Goal: Task Accomplishment & Management: Manage account settings

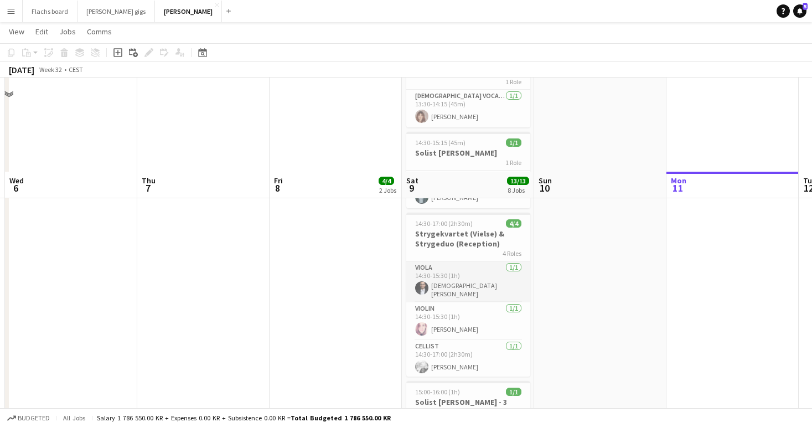
scroll to position [289, 0]
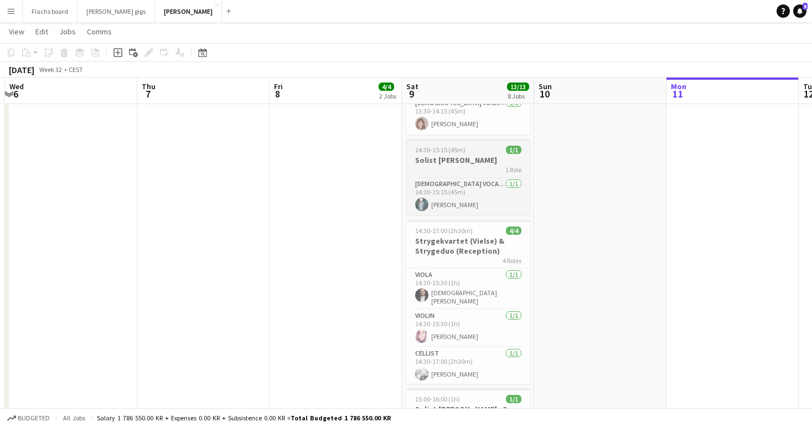
click at [444, 152] on span "14:30-15:15 (45m)" at bounding box center [440, 150] width 50 height 8
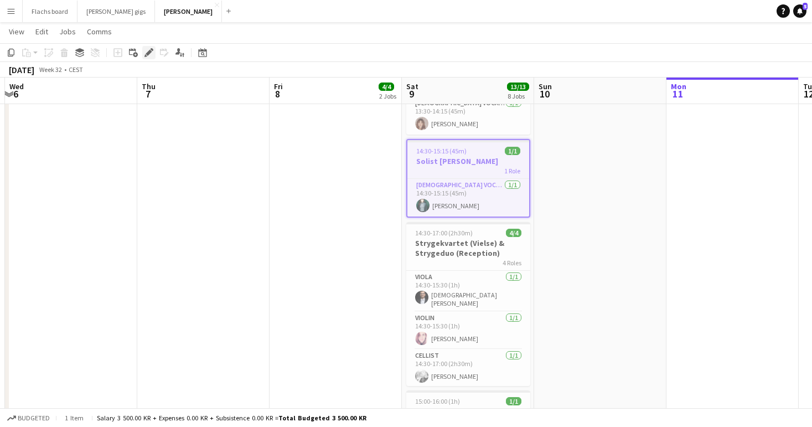
click at [149, 55] on icon "Edit" at bounding box center [148, 52] width 9 height 9
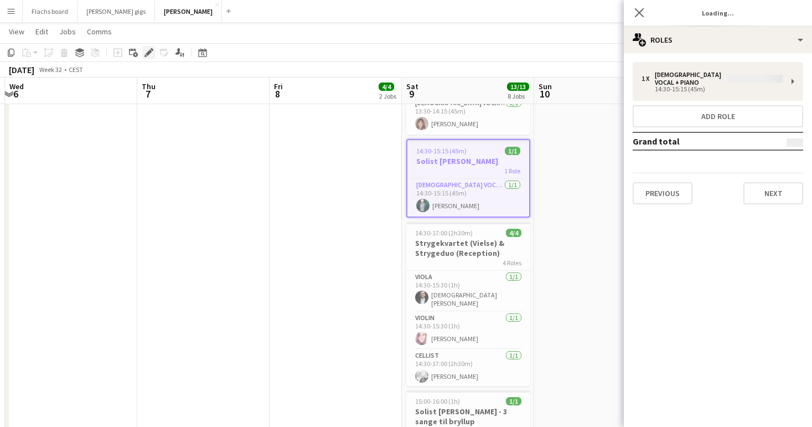
type input "**********"
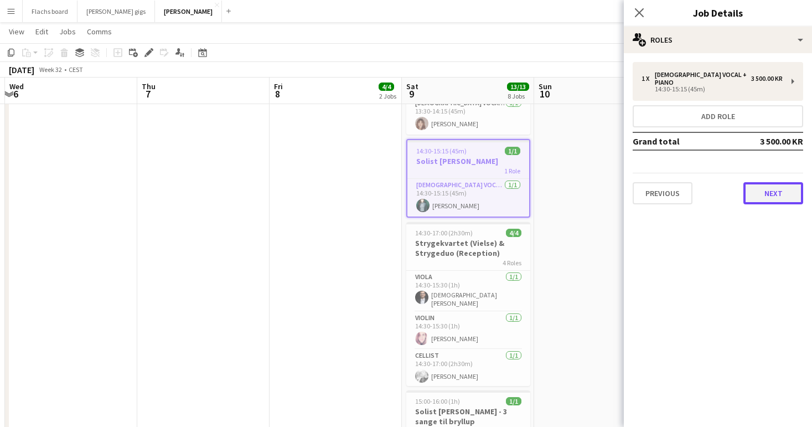
click at [766, 186] on button "Next" at bounding box center [773, 193] width 60 height 22
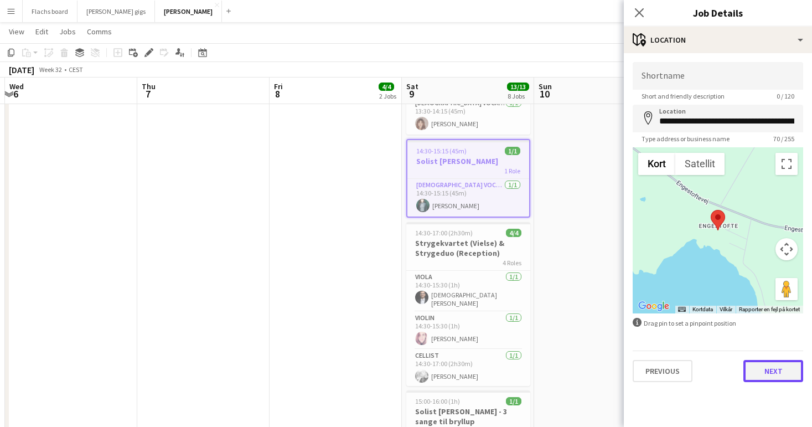
click at [767, 364] on button "Next" at bounding box center [773, 371] width 60 height 22
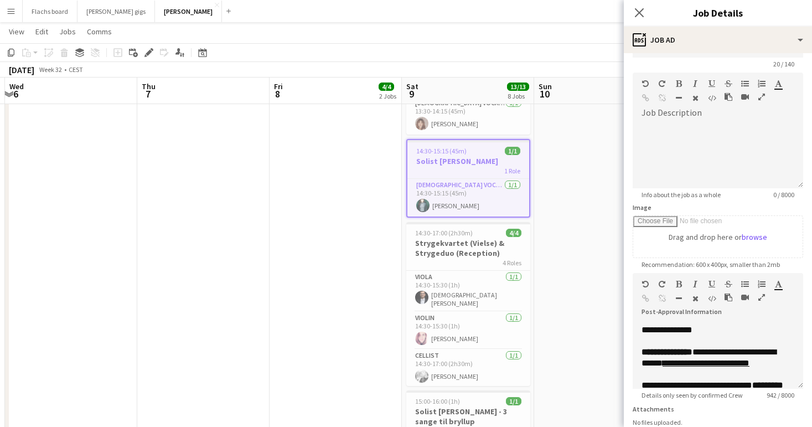
scroll to position [229, 0]
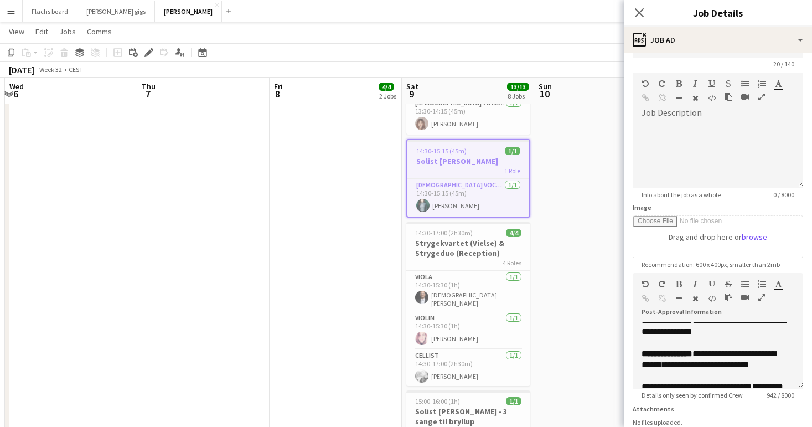
click at [573, 305] on app-date-cell at bounding box center [600, 283] width 132 height 897
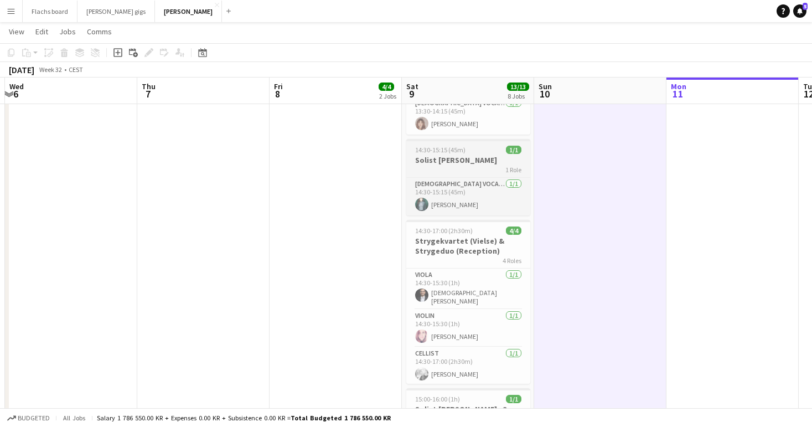
click at [463, 160] on h3 "Solist [PERSON_NAME]" at bounding box center [468, 160] width 124 height 10
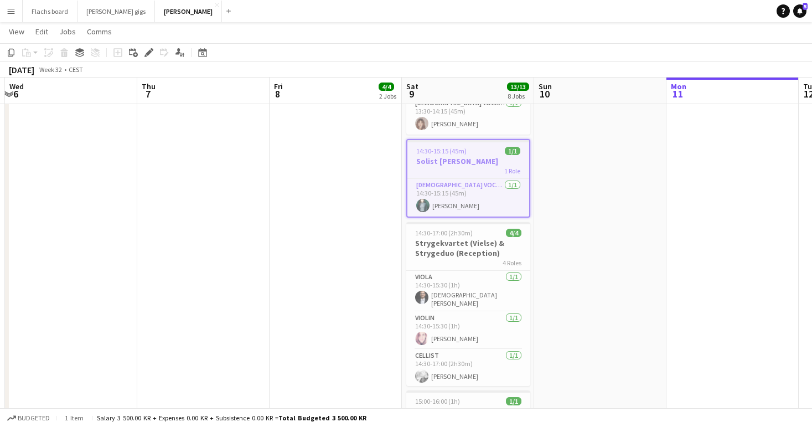
click at [94, 39] on app-page-menu "View Day view expanded Day view collapsed Month view Date picker Jump to [DATE]…" at bounding box center [406, 32] width 812 height 21
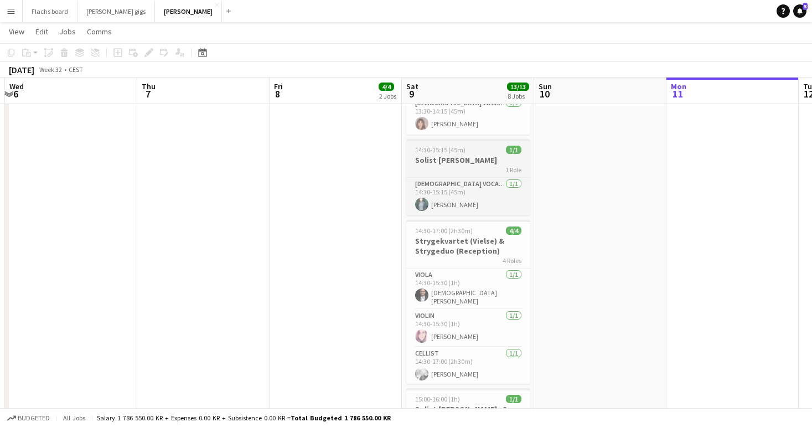
click at [432, 160] on h3 "Solist [PERSON_NAME]" at bounding box center [468, 160] width 124 height 10
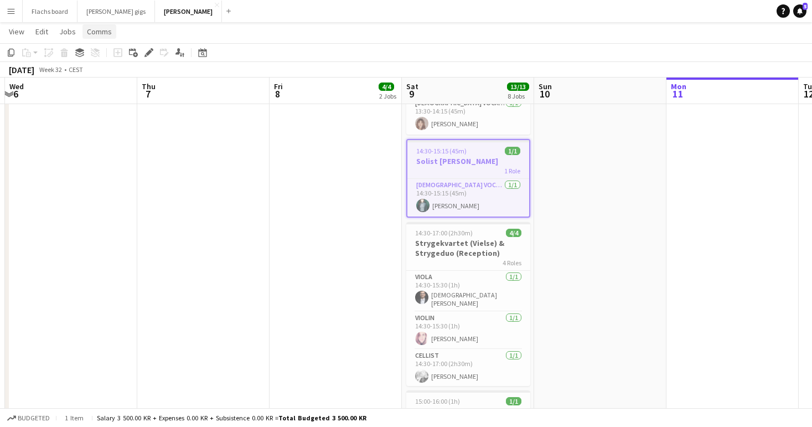
click at [106, 29] on span "Comms" at bounding box center [99, 32] width 25 height 10
click at [140, 84] on link "Create chat" at bounding box center [128, 78] width 92 height 23
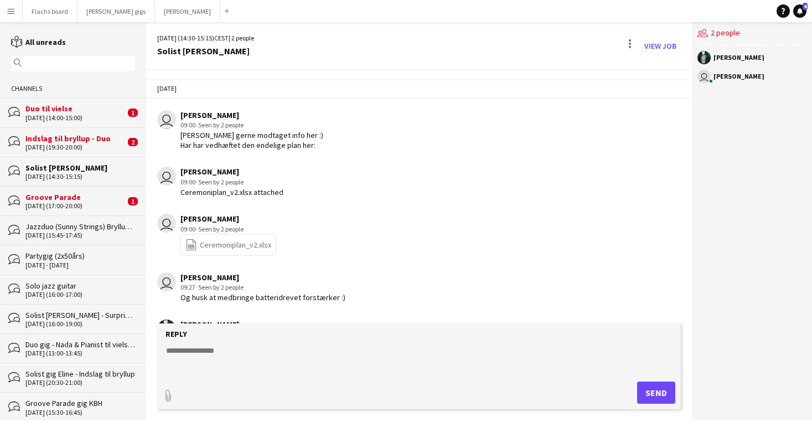
click at [90, 199] on div "Groove Parade" at bounding box center [75, 197] width 100 height 10
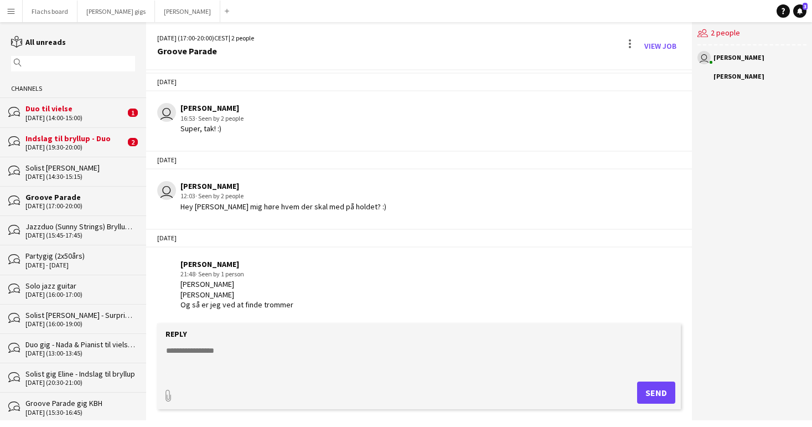
scroll to position [199, 0]
click at [667, 40] on link "View Job" at bounding box center [660, 46] width 41 height 18
click at [309, 346] on textarea at bounding box center [421, 359] width 512 height 29
type textarea "**********"
click at [649, 397] on button "Send" at bounding box center [656, 392] width 38 height 22
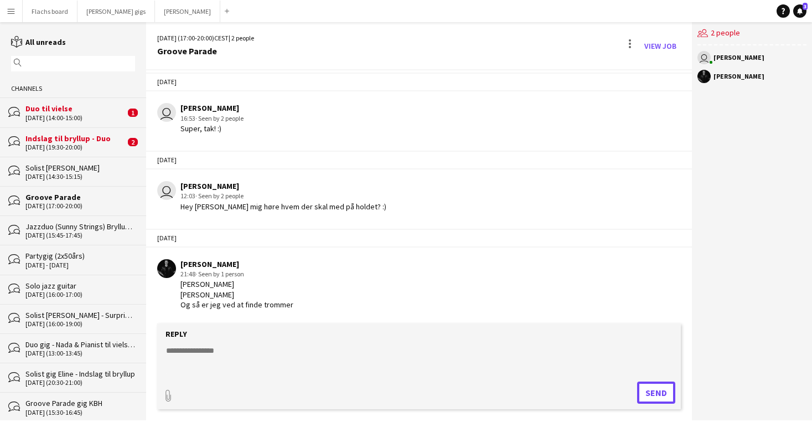
scroll to position [266, 0]
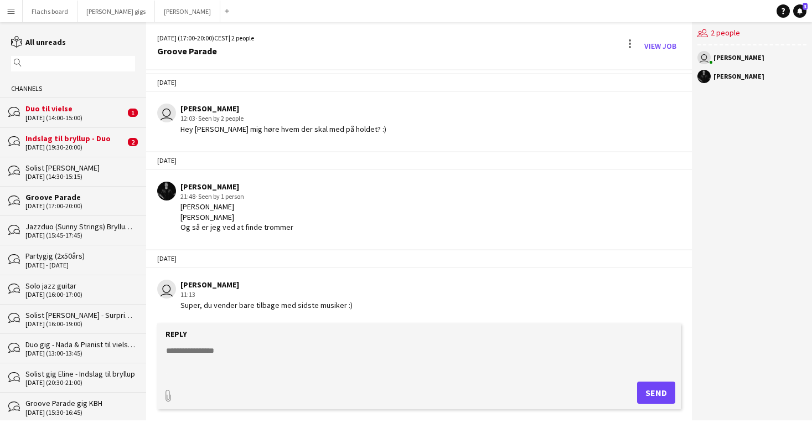
click at [85, 144] on div "[DATE] (19:30-20:00)" at bounding box center [75, 147] width 100 height 8
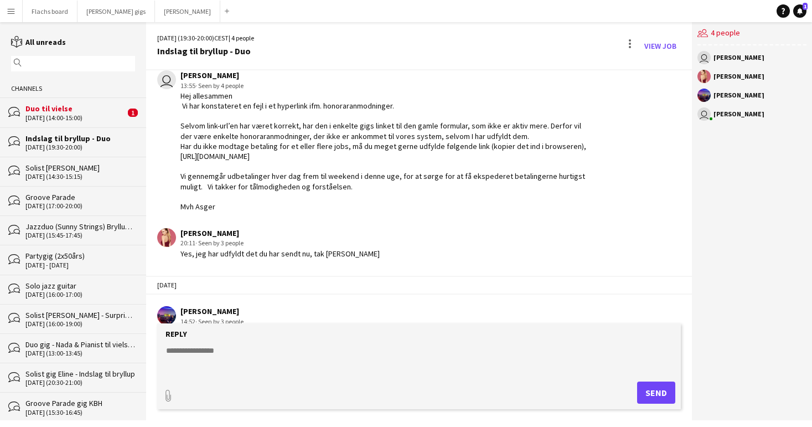
scroll to position [593, 0]
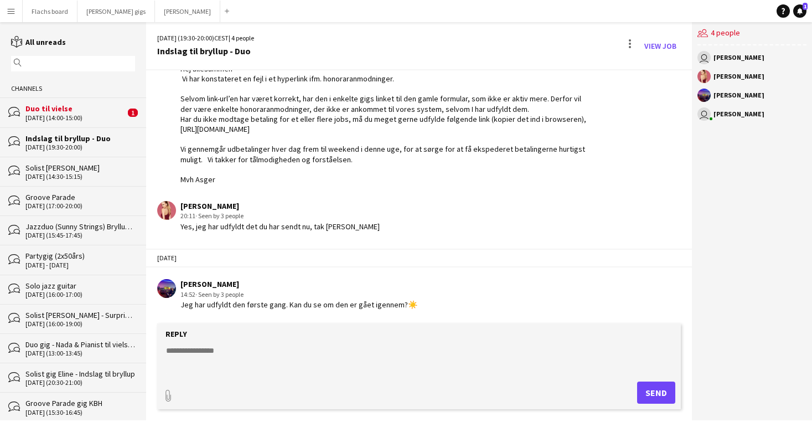
click at [106, 118] on div "[DATE] (14:00-15:00)" at bounding box center [75, 118] width 100 height 8
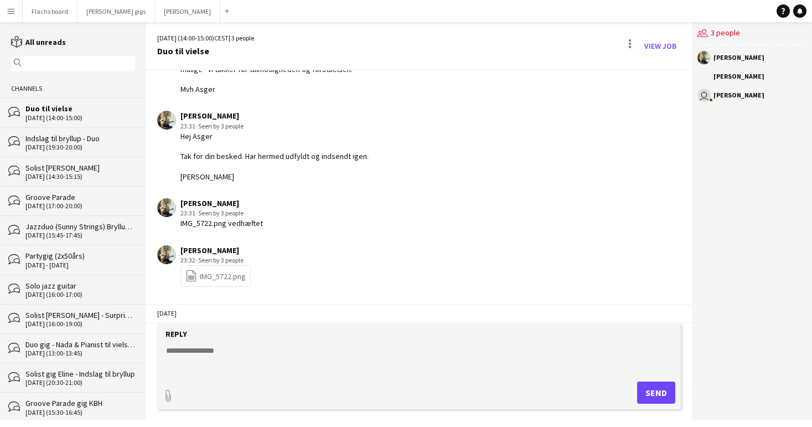
scroll to position [157, 0]
click at [215, 274] on link "file-spreadsheet IMG_5722.png" at bounding box center [215, 275] width 60 height 13
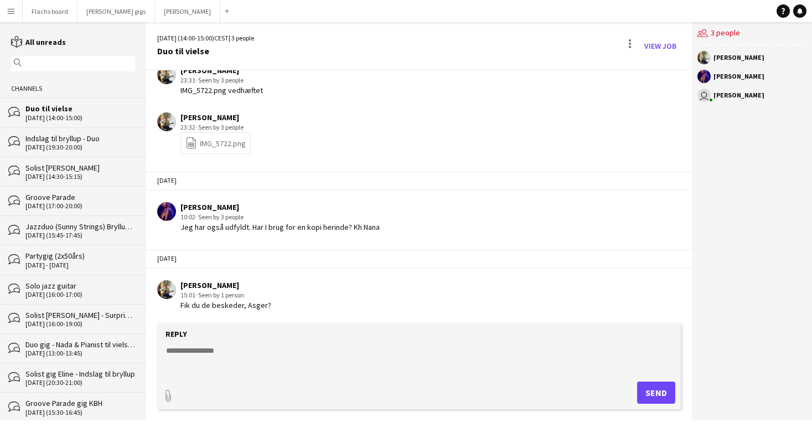
click at [334, 351] on textarea at bounding box center [421, 359] width 512 height 29
type textarea "**********"
click at [666, 401] on button "Send" at bounding box center [656, 392] width 38 height 22
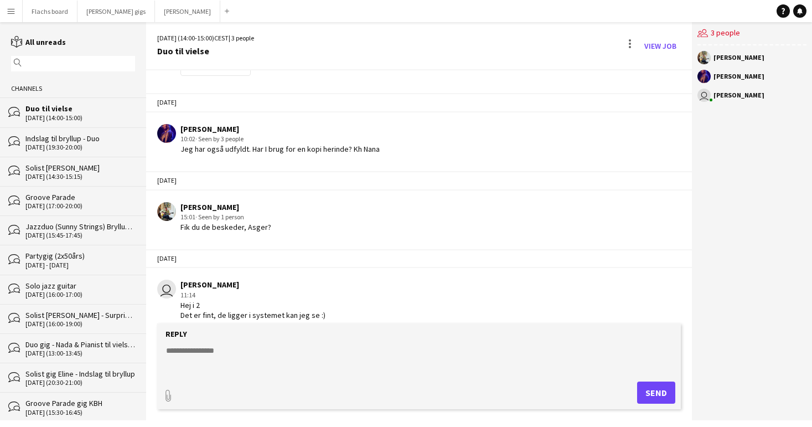
click at [98, 151] on div "bubbles Indslag til bryllup - Duo [DATE] (19:30-20:00)" at bounding box center [73, 141] width 146 height 29
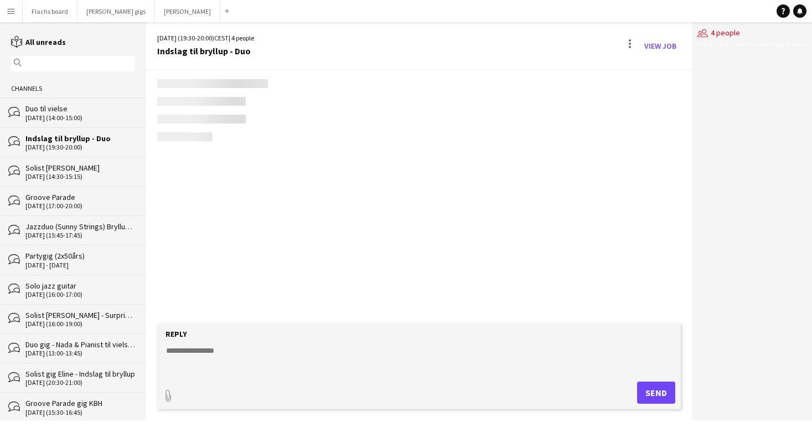
scroll to position [594, 0]
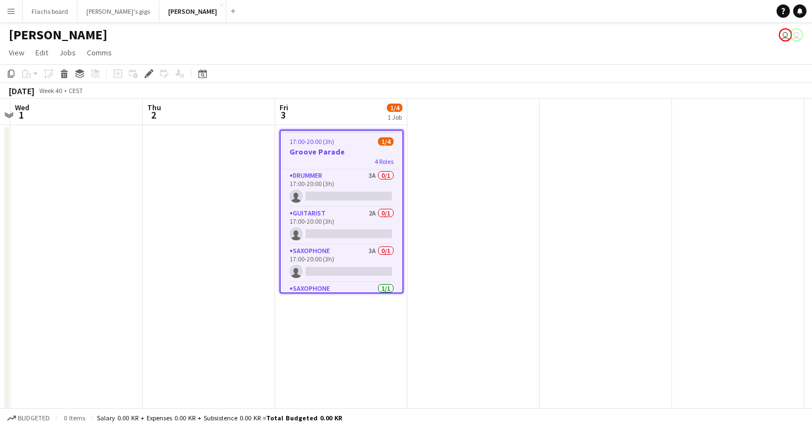
scroll to position [0, 252]
click at [357, 226] on app-card-role "Guitarist 2A 0/1 17:00-20:00 (3h) single-neutral-actions" at bounding box center [344, 226] width 122 height 38
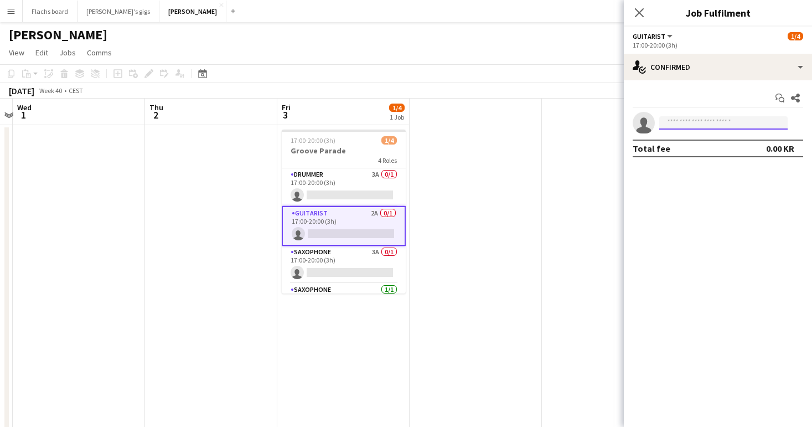
click at [685, 117] on input at bounding box center [723, 122] width 128 height 13
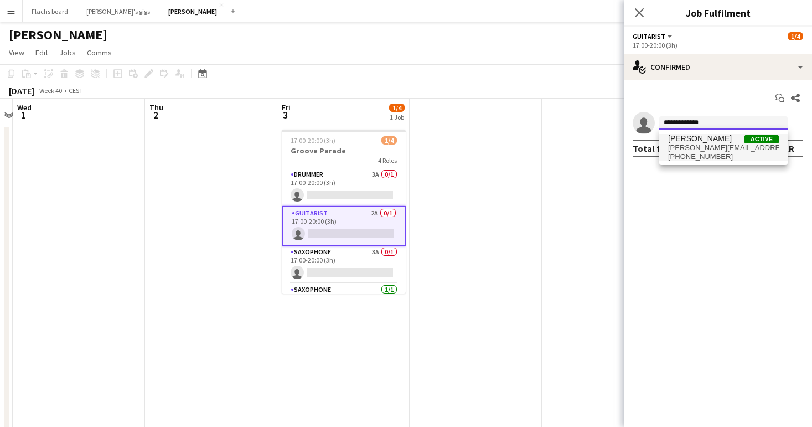
type input "**********"
click at [684, 142] on span "Jon Bjarnason" at bounding box center [700, 138] width 64 height 9
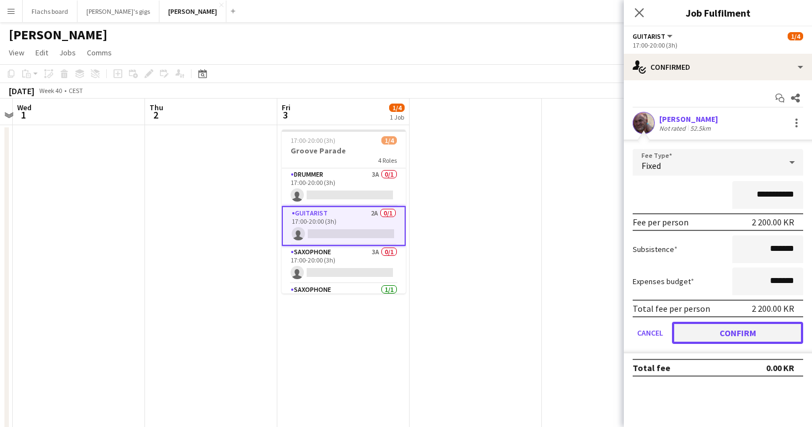
click at [734, 325] on button "Confirm" at bounding box center [737, 332] width 131 height 22
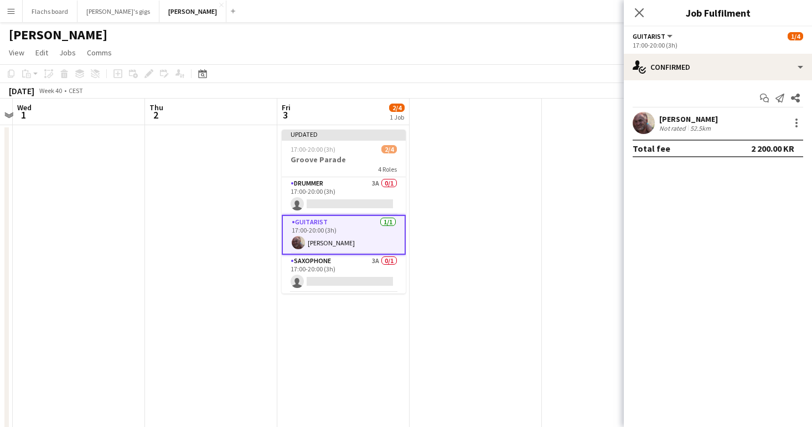
scroll to position [37, 0]
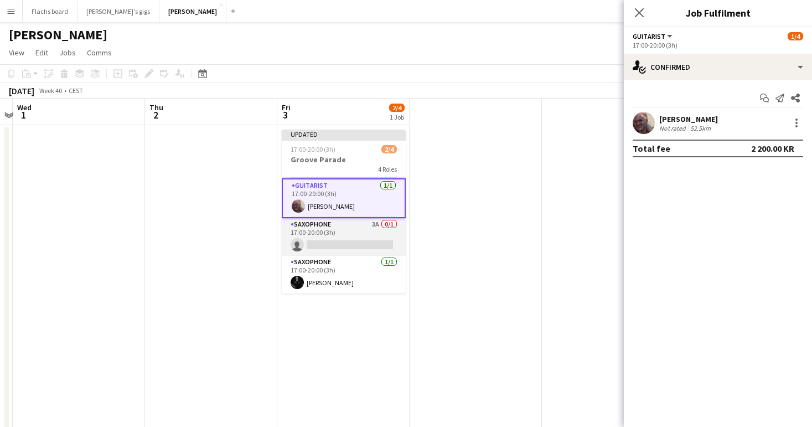
click at [345, 221] on app-card-role "Saxophone 3A 0/1 17:00-20:00 (3h) single-neutral-actions" at bounding box center [344, 237] width 124 height 38
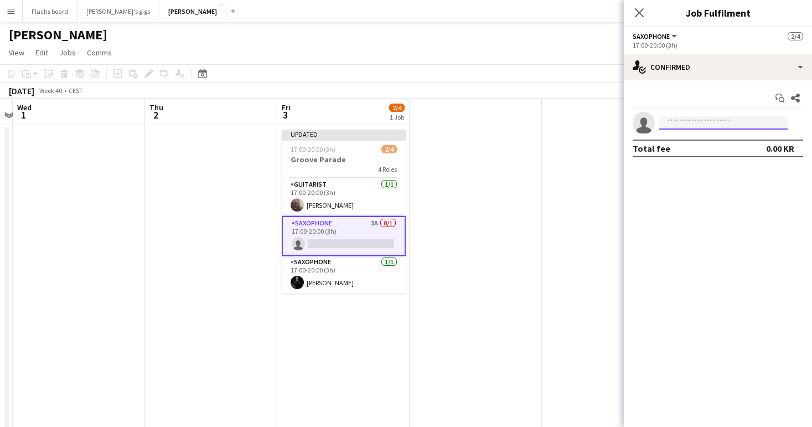
click at [684, 123] on input at bounding box center [723, 122] width 128 height 13
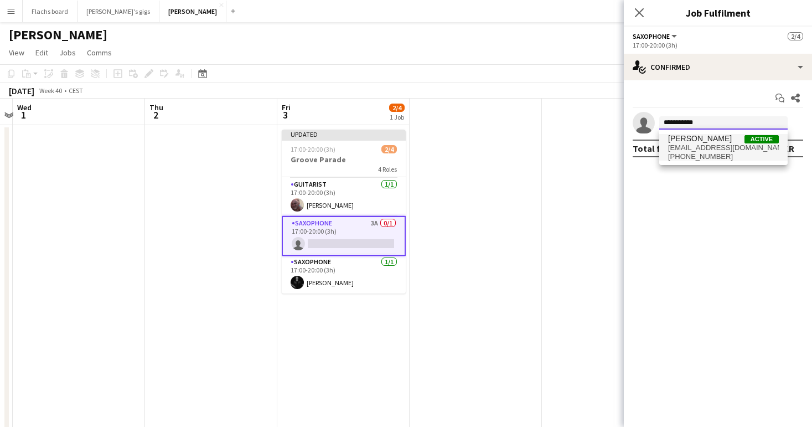
type input "**********"
click at [702, 153] on span "+4529291492" at bounding box center [723, 156] width 111 height 9
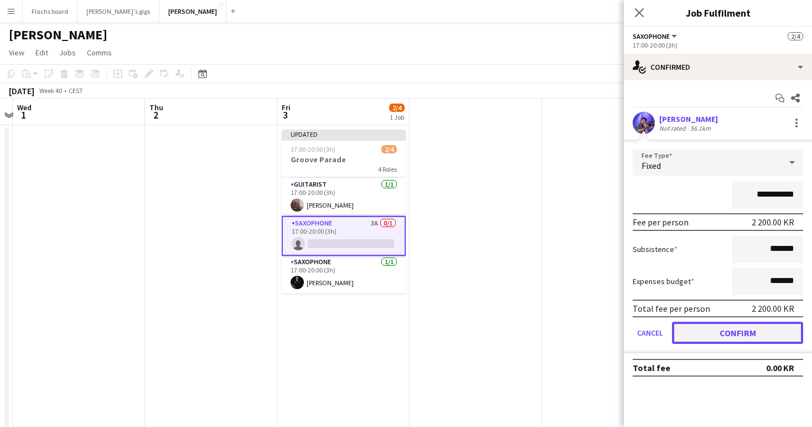
click at [760, 326] on button "Confirm" at bounding box center [737, 332] width 131 height 22
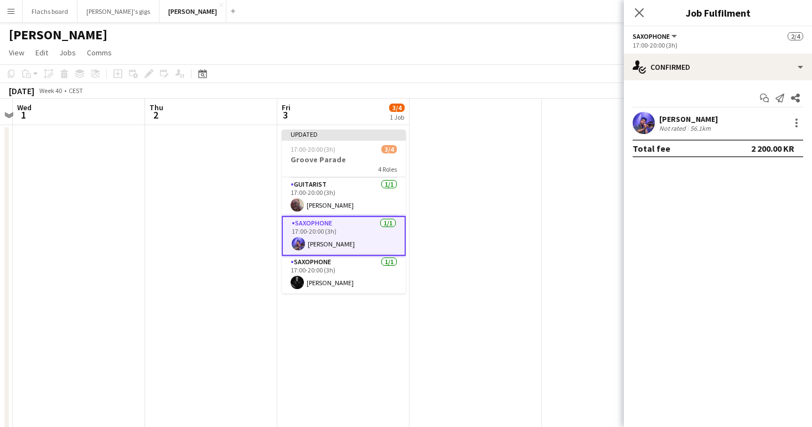
click at [648, 8] on div "Close pop-in" at bounding box center [639, 12] width 31 height 25
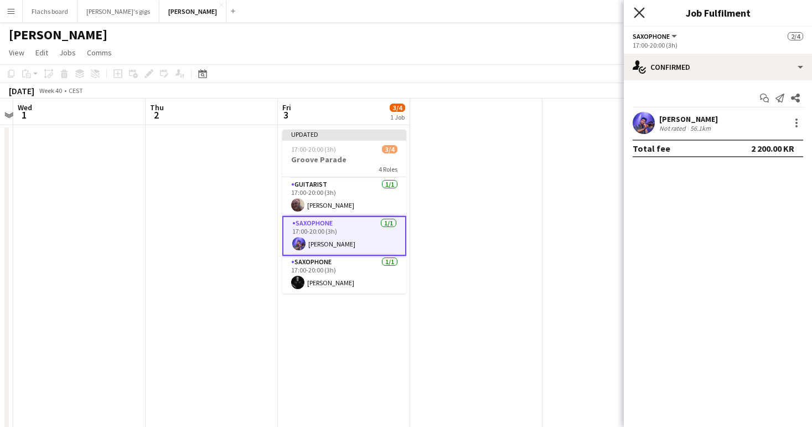
click at [642, 8] on icon at bounding box center [639, 12] width 11 height 11
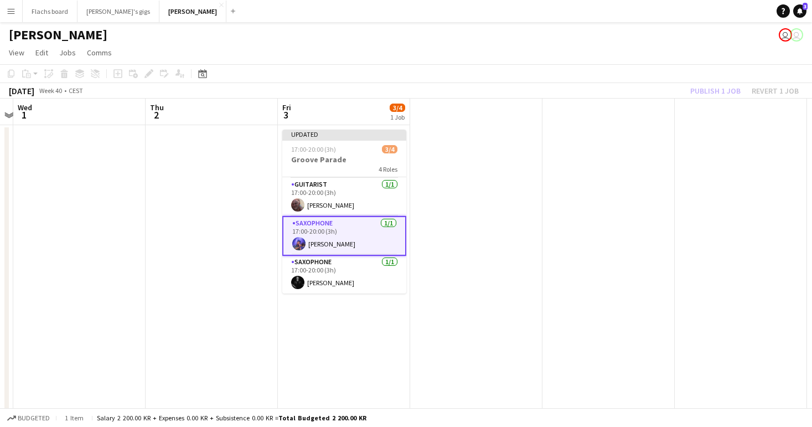
click at [699, 83] on div "October 2025 Week 40 • CEST Publish 1 job Revert 1 job" at bounding box center [406, 90] width 812 height 15
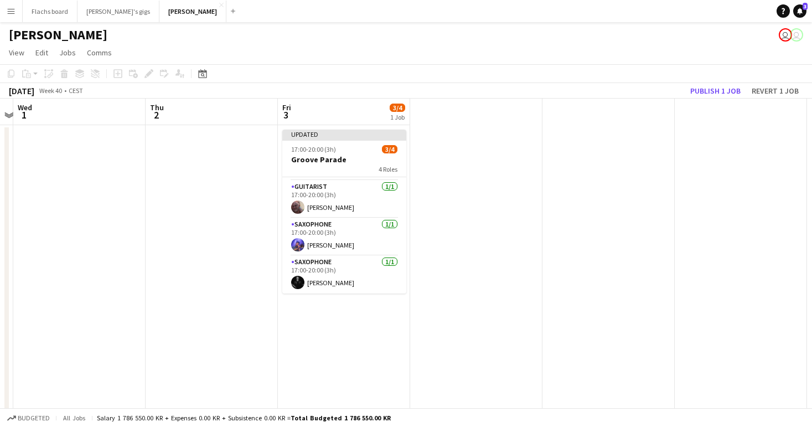
scroll to position [34, 0]
click at [706, 86] on button "Publish 1 job" at bounding box center [715, 91] width 59 height 14
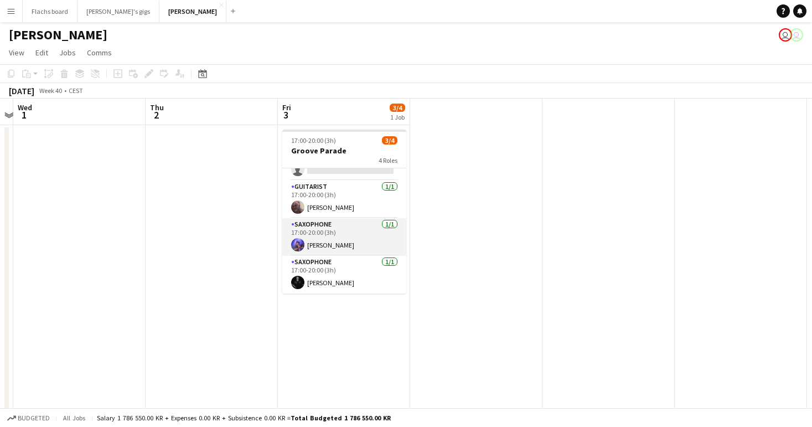
scroll to position [0, 0]
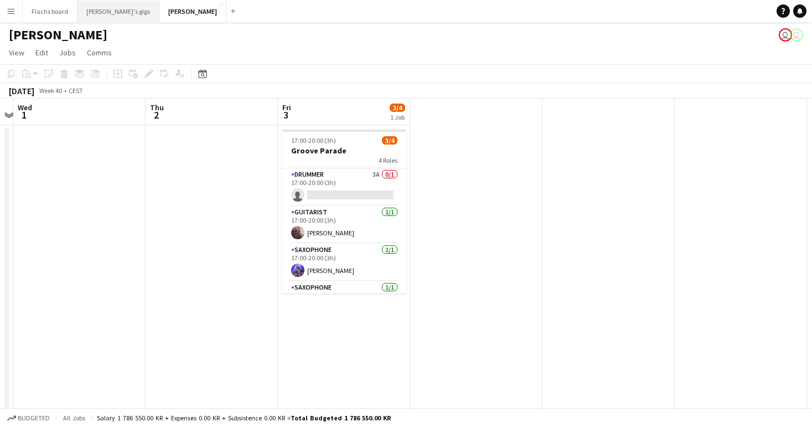
click at [94, 12] on button "Hedvig's gigs Close" at bounding box center [118, 12] width 82 height 22
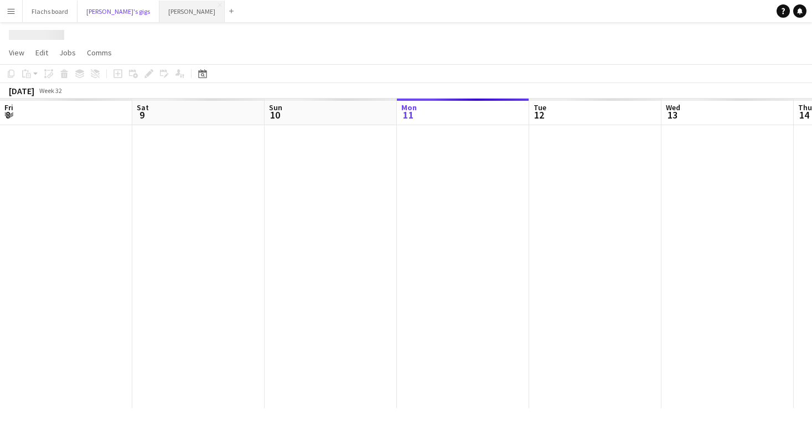
scroll to position [0, 264]
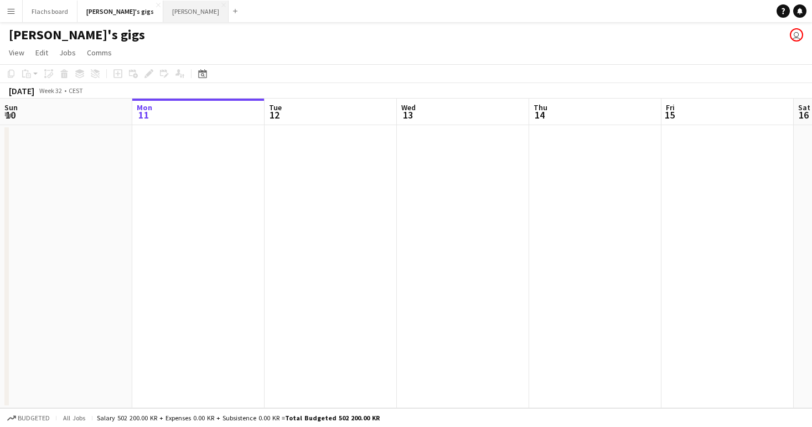
click at [163, 14] on button "Asger Gigs Close" at bounding box center [195, 12] width 65 height 22
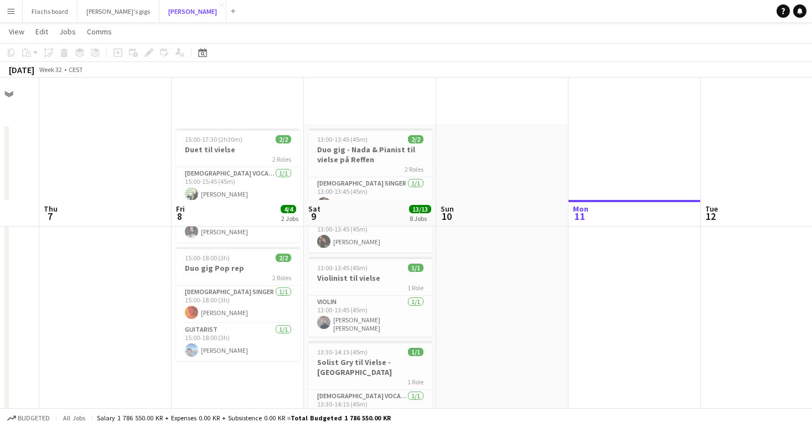
scroll to position [613, 0]
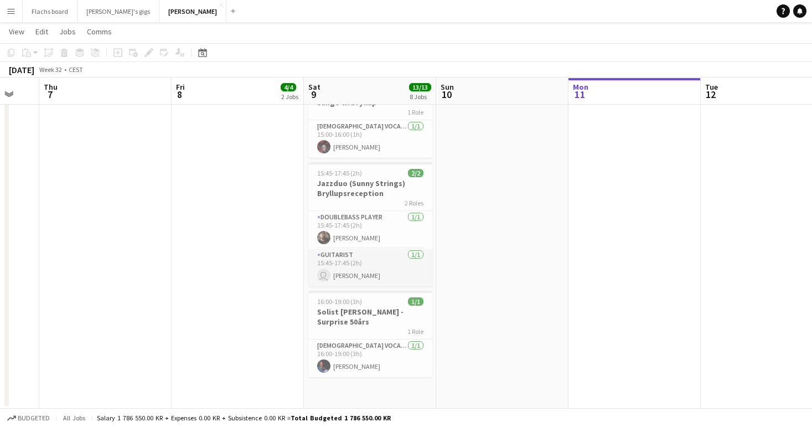
click at [335, 255] on app-card-role "Guitarist 1/1 15:45-17:45 (2h) user Jonas Dannerbugt" at bounding box center [370, 267] width 124 height 38
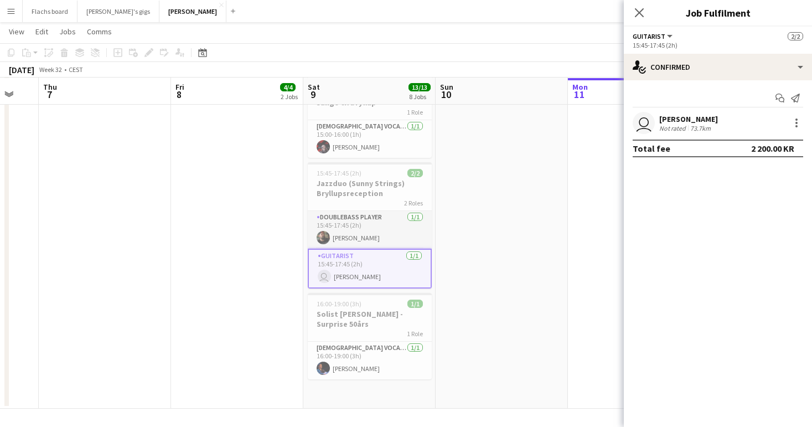
click at [330, 226] on app-card-role "Doublebass Player 1/1 15:45-17:45 (2h) Andreas Schmitz" at bounding box center [370, 230] width 124 height 38
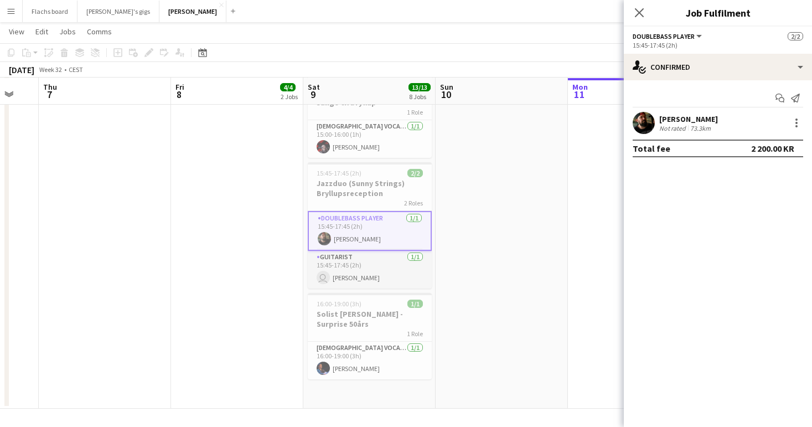
click at [371, 263] on app-card-role "Guitarist 1/1 15:45-17:45 (2h) user Jonas Dannerbugt" at bounding box center [370, 270] width 124 height 38
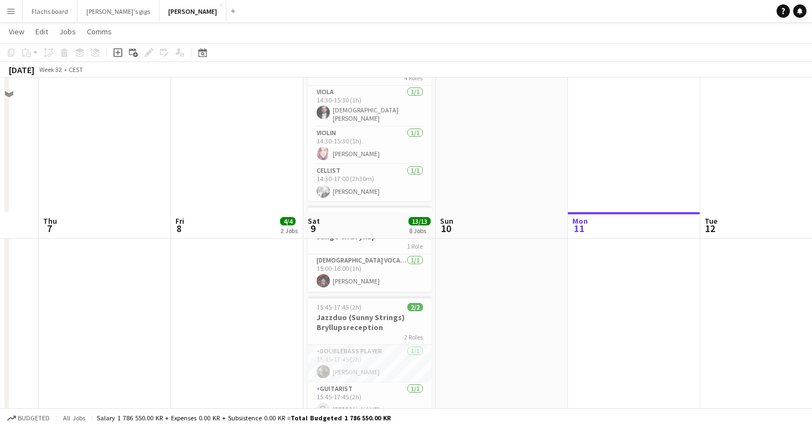
scroll to position [613, 0]
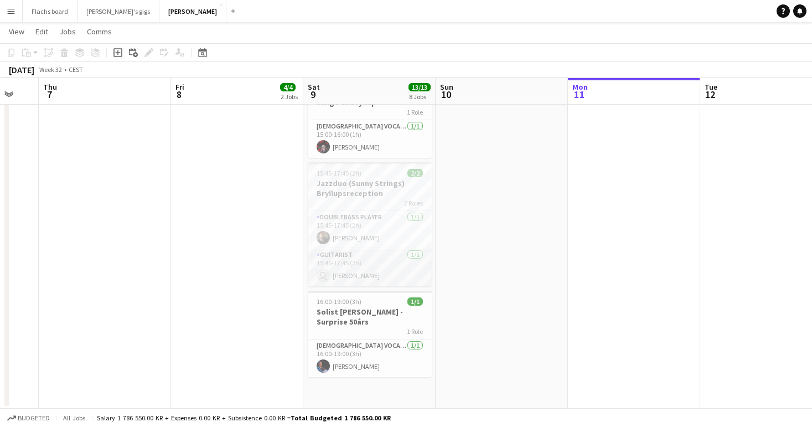
click at [356, 257] on app-card-role "Guitarist 1/1 15:45-17:45 (2h) user Jonas Dannerbugt" at bounding box center [370, 267] width 124 height 38
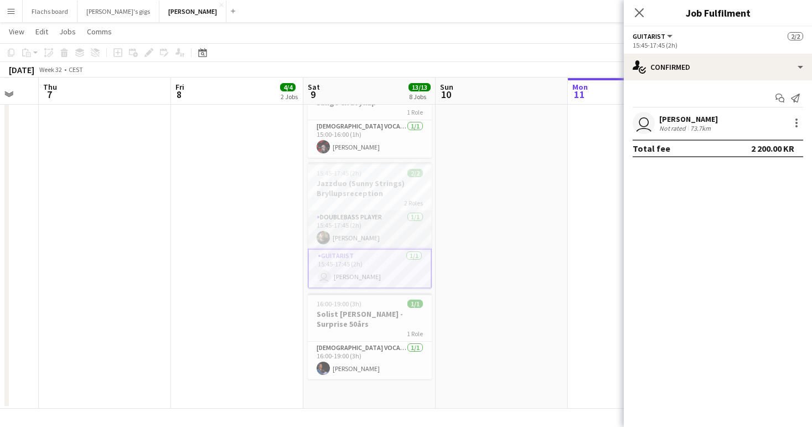
click at [340, 225] on app-card-role "Doublebass Player 1/1 15:45-17:45 (2h) Andreas Schmitz" at bounding box center [370, 230] width 124 height 38
click at [662, 118] on div "[PERSON_NAME]" at bounding box center [688, 119] width 59 height 10
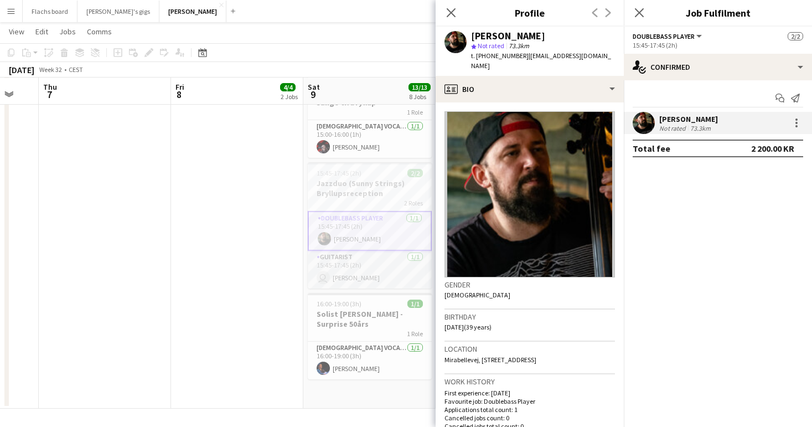
click at [362, 262] on app-card-role "Guitarist 1/1 15:45-17:45 (2h) user Jonas Dannerbugt" at bounding box center [370, 270] width 124 height 38
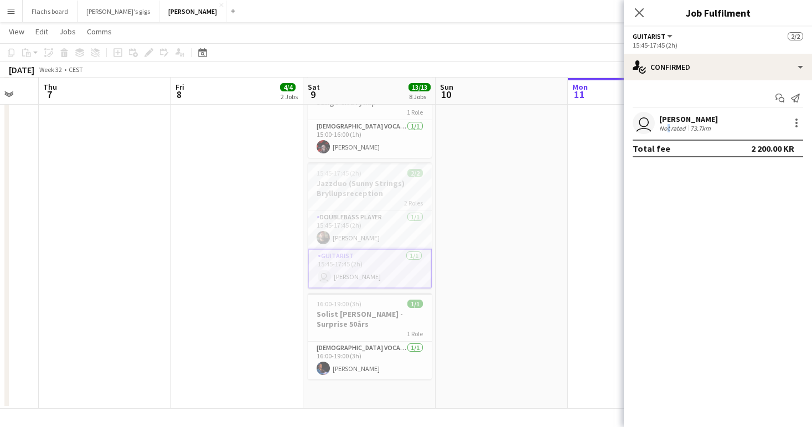
click at [666, 127] on div "Not rated" at bounding box center [673, 128] width 29 height 8
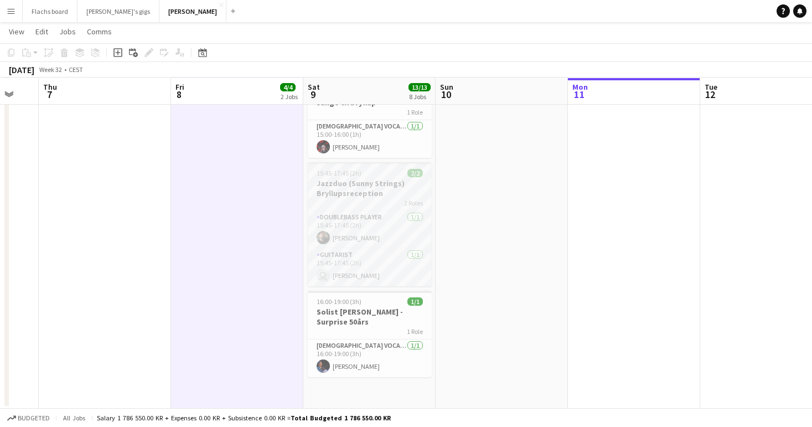
click at [357, 185] on h3 "Jazzduo (Sunny Strings) Bryllupsreception" at bounding box center [370, 188] width 124 height 20
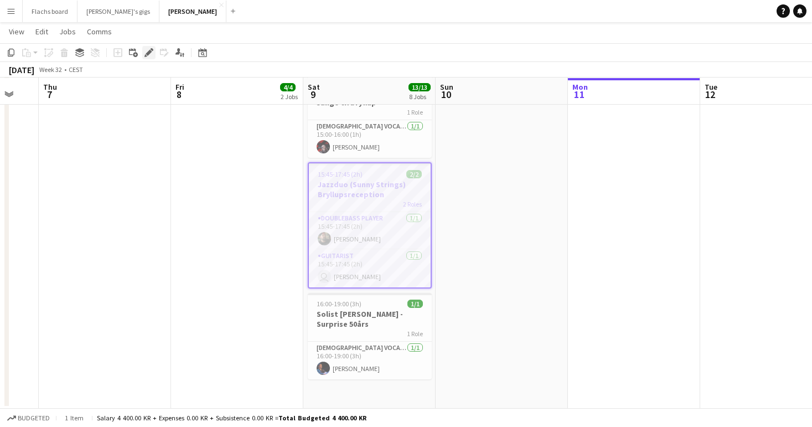
click at [150, 51] on icon at bounding box center [149, 53] width 6 height 6
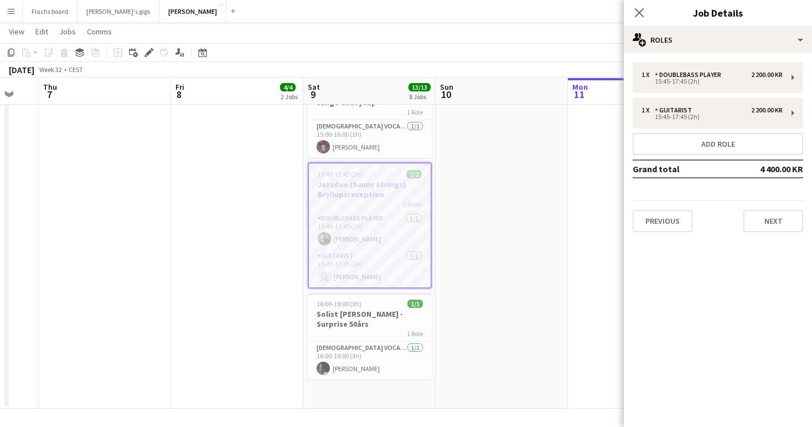
click at [764, 233] on div "1 x Doublebass Player 2 200.00 KR 15:45-17:45 (2h) 1 x Guitarist 2 200.00 KR 15…" at bounding box center [718, 147] width 188 height 188
click at [751, 226] on button "Next" at bounding box center [773, 221] width 60 height 22
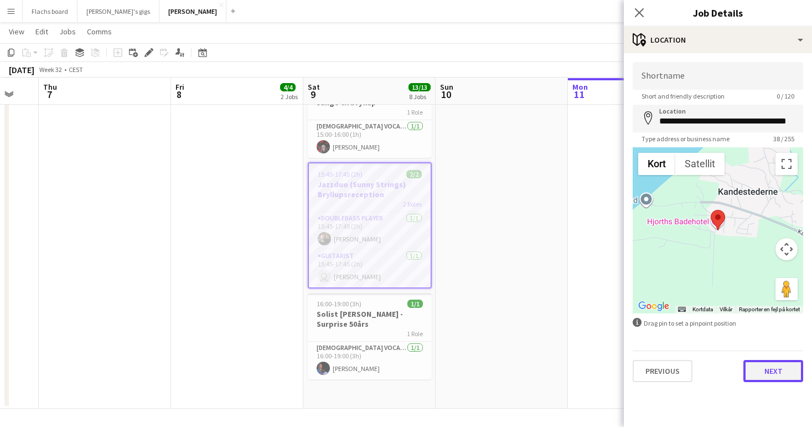
click at [766, 372] on button "Next" at bounding box center [773, 371] width 60 height 22
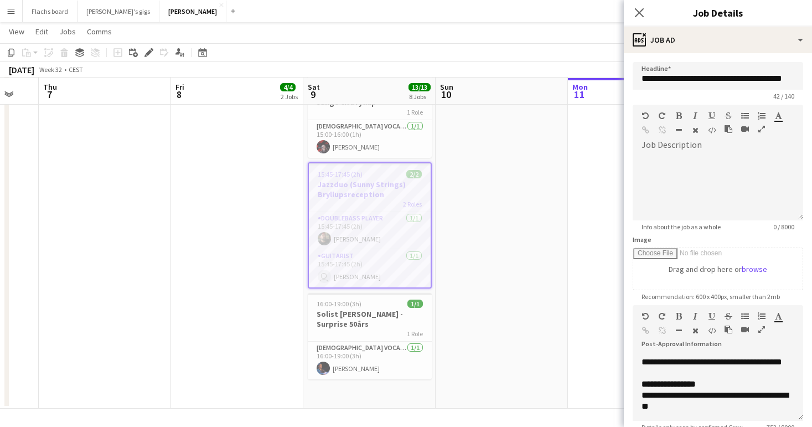
scroll to position [352, 0]
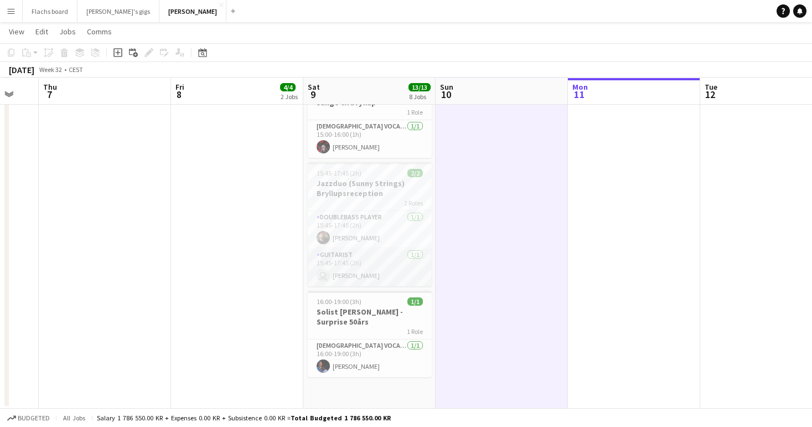
click at [340, 263] on app-card-role "Guitarist 1/1 15:45-17:45 (2h) user Jonas Dannerbugt" at bounding box center [370, 267] width 124 height 38
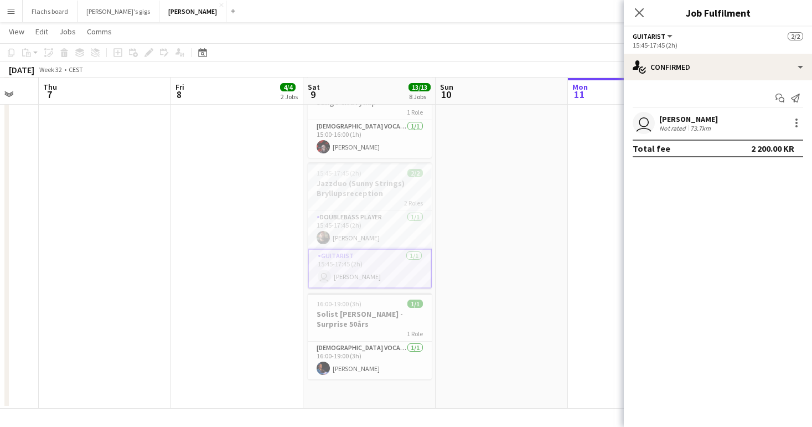
click at [713, 115] on div "[PERSON_NAME]" at bounding box center [688, 119] width 59 height 10
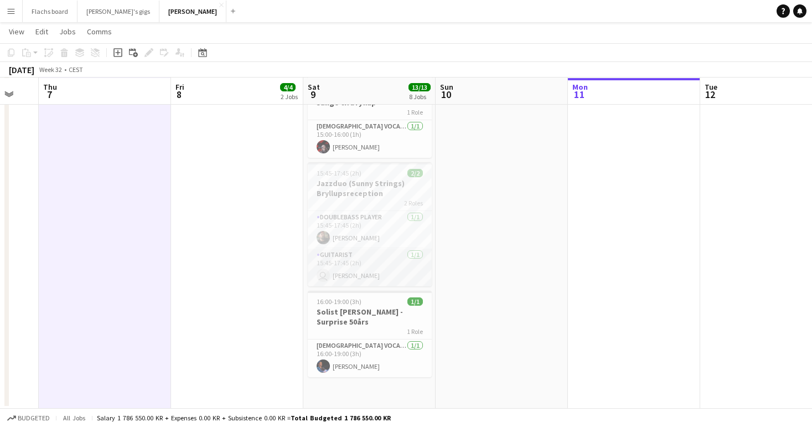
click at [348, 267] on app-card-role "Guitarist 1/1 15:45-17:45 (2h) user Jonas Dannerbugt" at bounding box center [370, 267] width 124 height 38
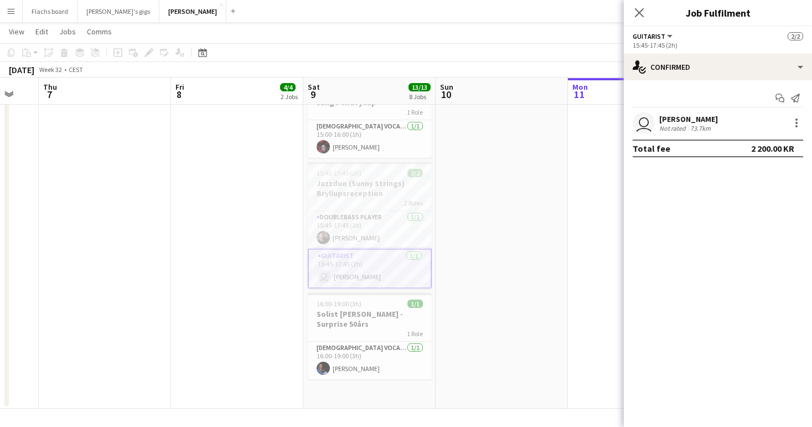
click at [677, 127] on div "Not rated" at bounding box center [673, 128] width 29 height 8
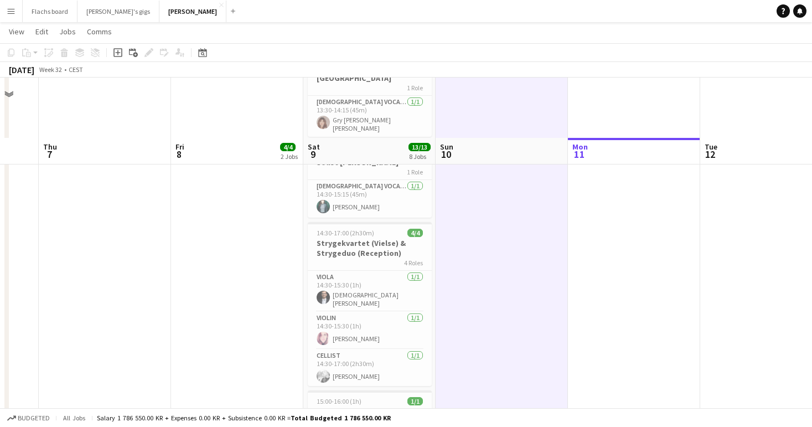
scroll to position [613, 0]
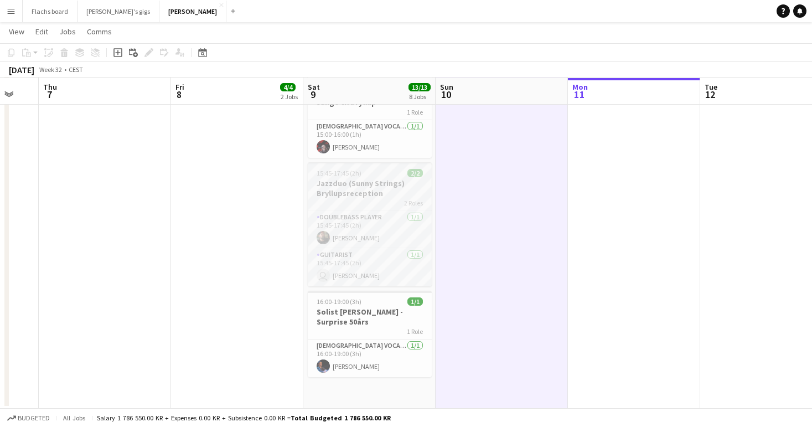
click at [359, 186] on h3 "Jazzduo (Sunny Strings) Bryllupsreception" at bounding box center [370, 188] width 124 height 20
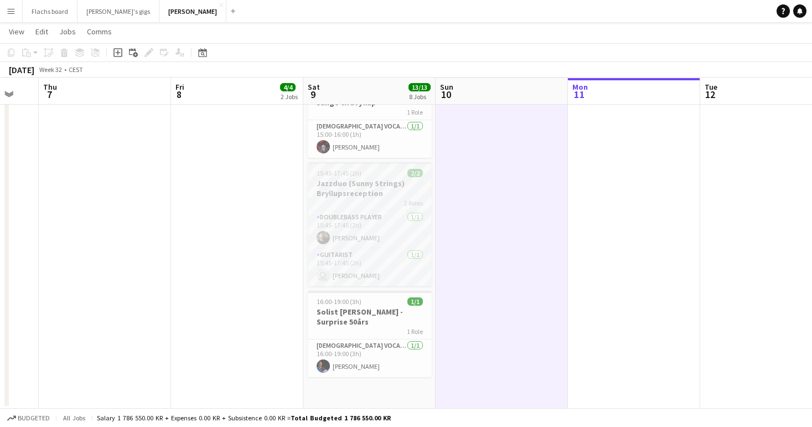
click at [337, 180] on h3 "Jazzduo (Sunny Strings) Bryllupsreception" at bounding box center [370, 188] width 124 height 20
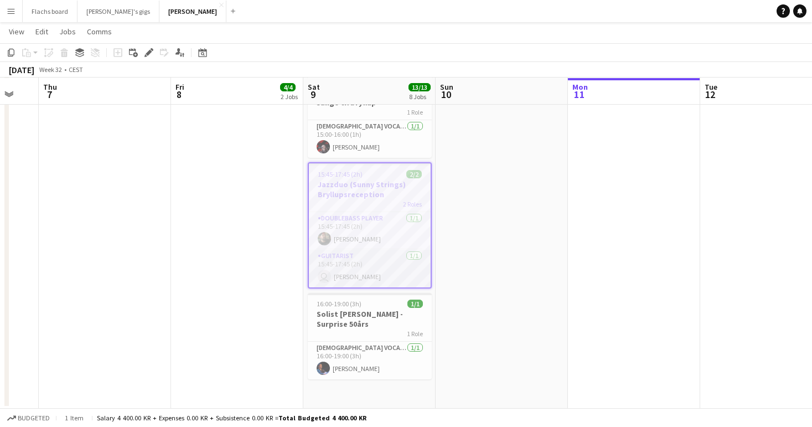
click at [361, 276] on app-card-role "Guitarist 1/1 15:45-17:45 (2h) user Jonas Dannerbugt" at bounding box center [370, 269] width 122 height 38
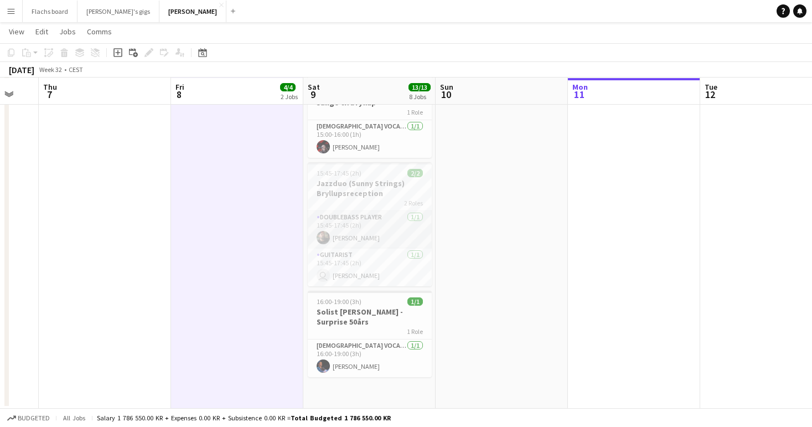
click at [376, 239] on app-card-role "Doublebass Player 1/1 15:45-17:45 (2h) Andreas Schmitz" at bounding box center [370, 230] width 124 height 38
